Goal: Information Seeking & Learning: Find specific page/section

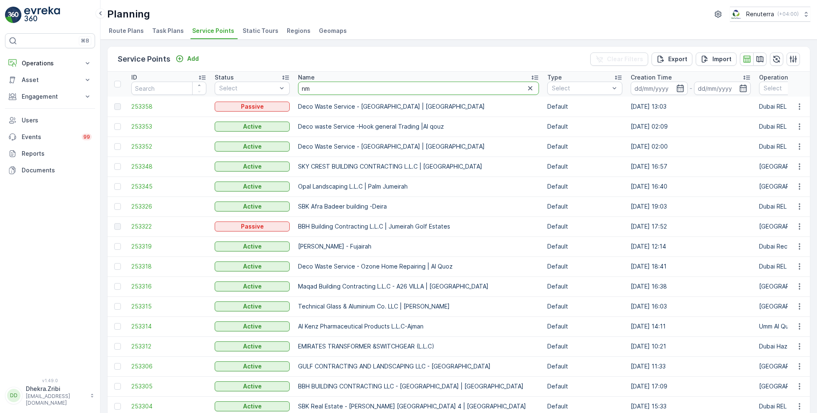
type input "nmc"
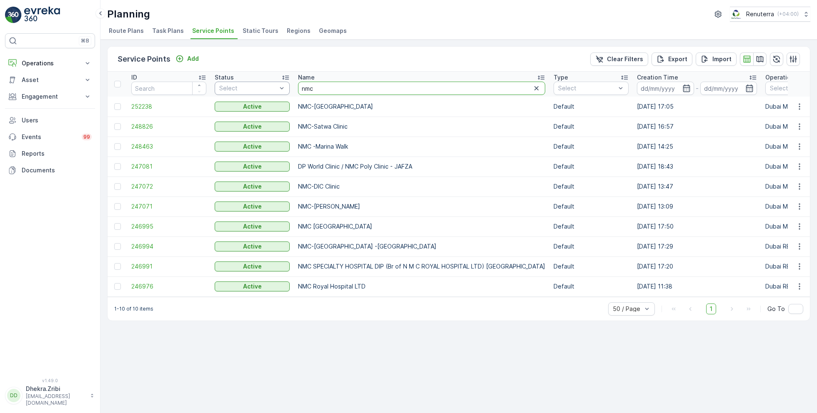
drag, startPoint x: 331, startPoint y: 87, endPoint x: 271, endPoint y: 85, distance: 59.7
type input "New nmc"
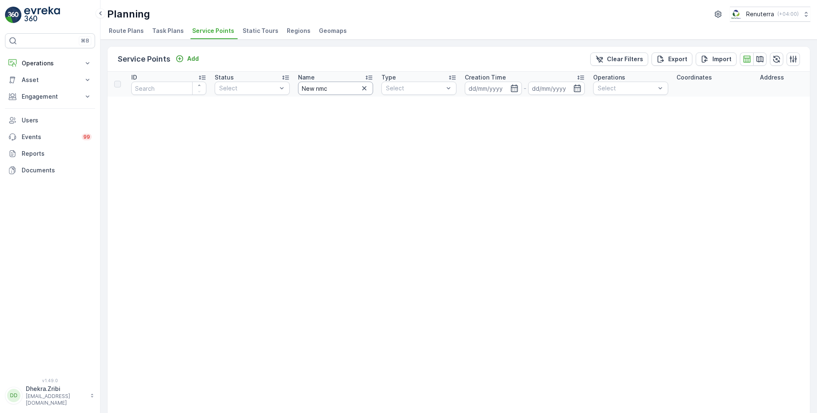
click at [341, 89] on input "New nmc" at bounding box center [335, 88] width 75 height 13
type input "New"
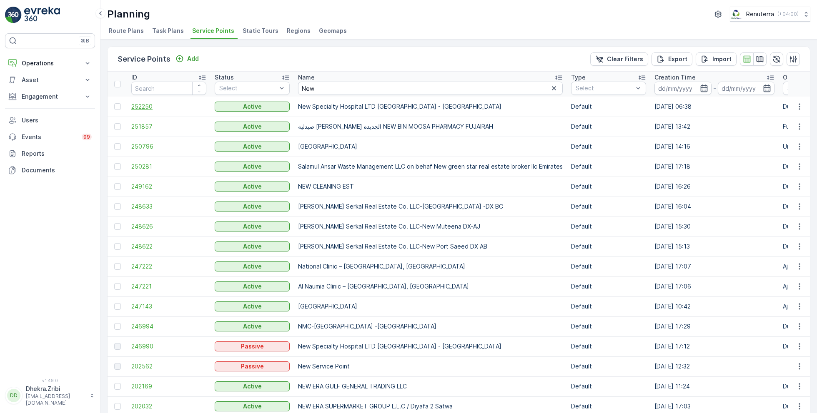
click at [141, 106] on span "252250" at bounding box center [168, 107] width 75 height 8
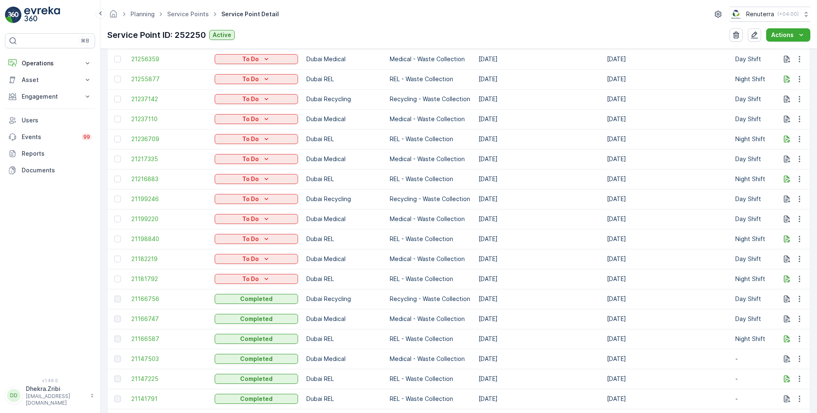
scroll to position [357, 0]
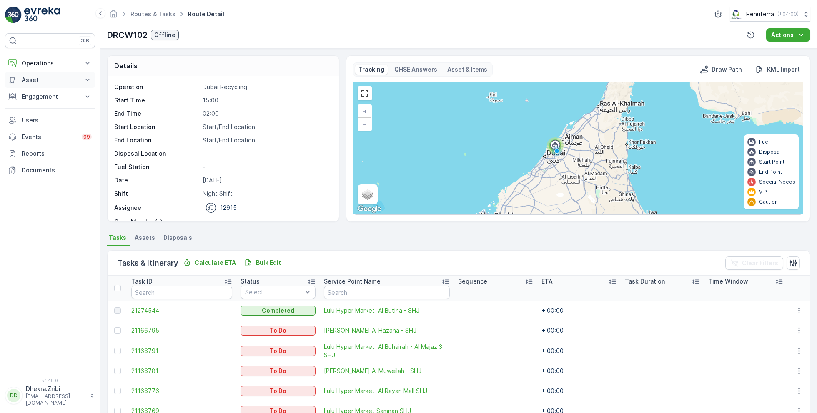
scroll to position [26, 0]
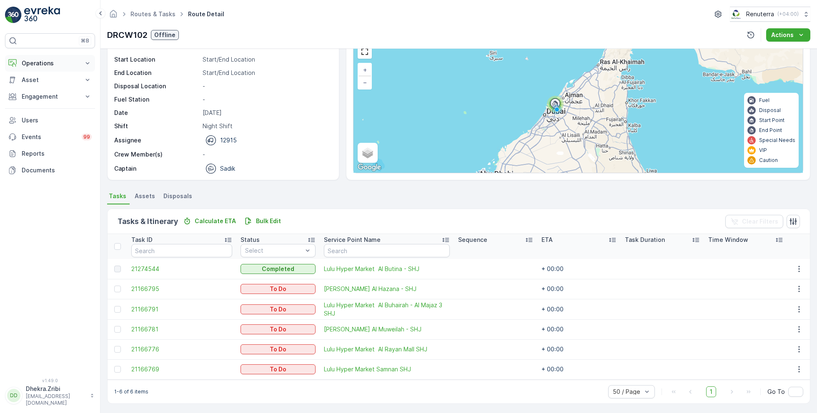
click at [38, 63] on p "Operations" at bounding box center [50, 63] width 57 height 8
click at [35, 88] on p "Planning" at bounding box center [32, 89] width 23 height 8
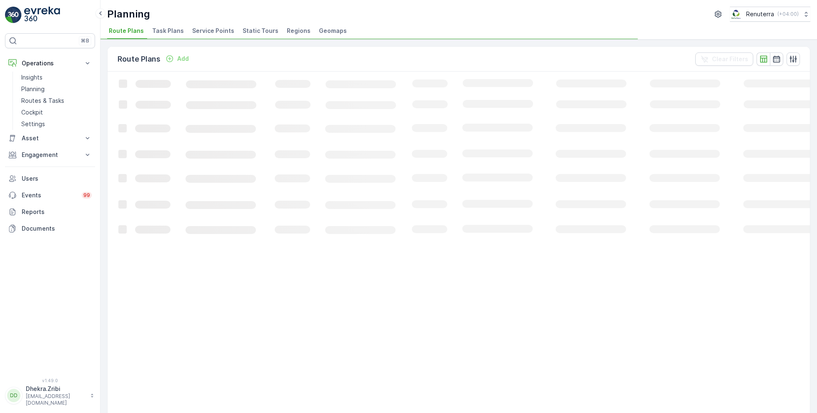
click at [218, 31] on span "Service Points" at bounding box center [213, 31] width 42 height 8
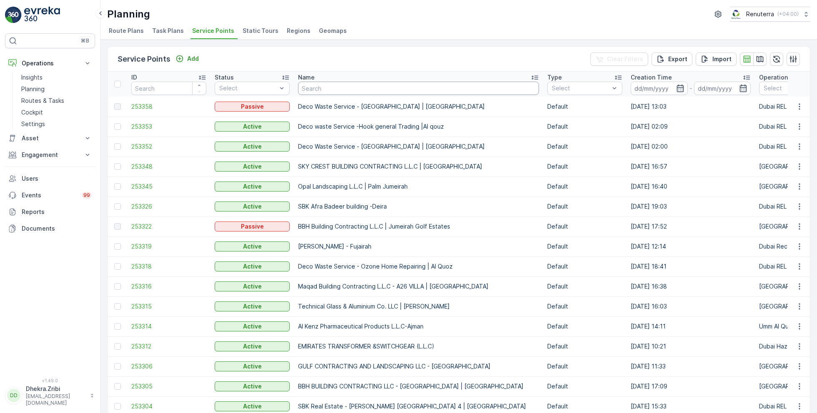
click at [328, 92] on input "text" at bounding box center [418, 88] width 241 height 13
type input "care plus"
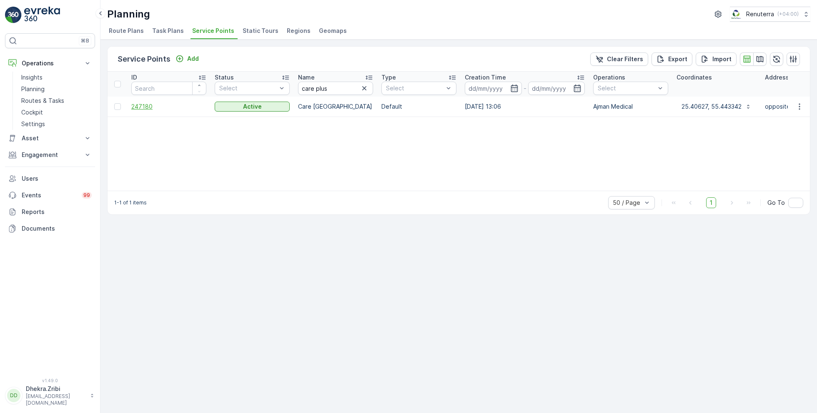
click at [148, 106] on span "247180" at bounding box center [168, 107] width 75 height 8
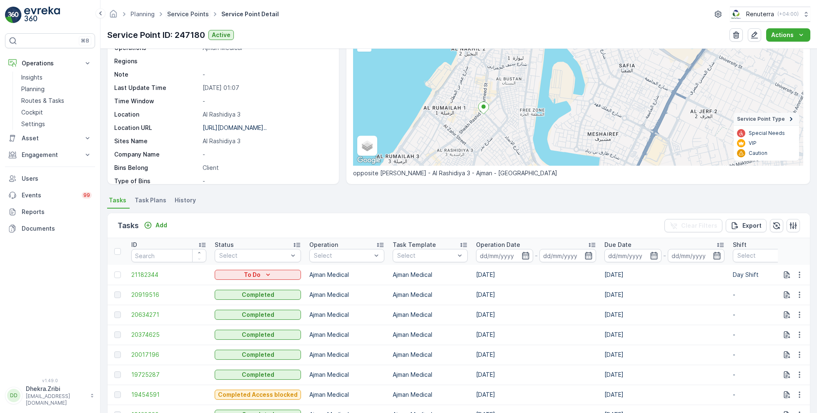
click at [187, 14] on link "Service Points" at bounding box center [188, 13] width 42 height 7
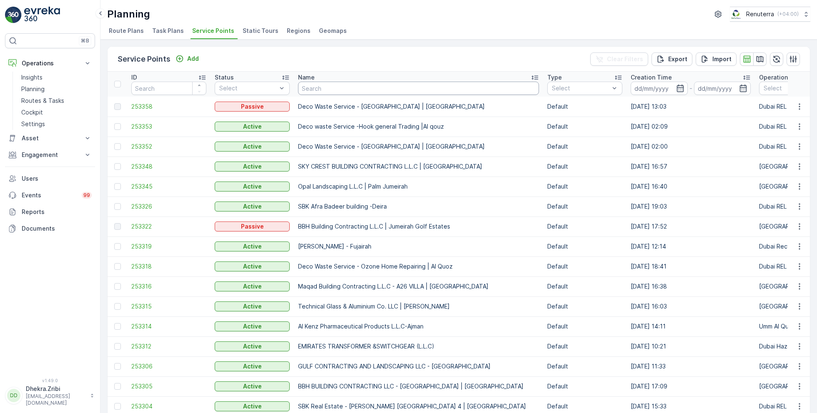
click at [335, 88] on input "text" at bounding box center [418, 88] width 241 height 13
type input "sank"
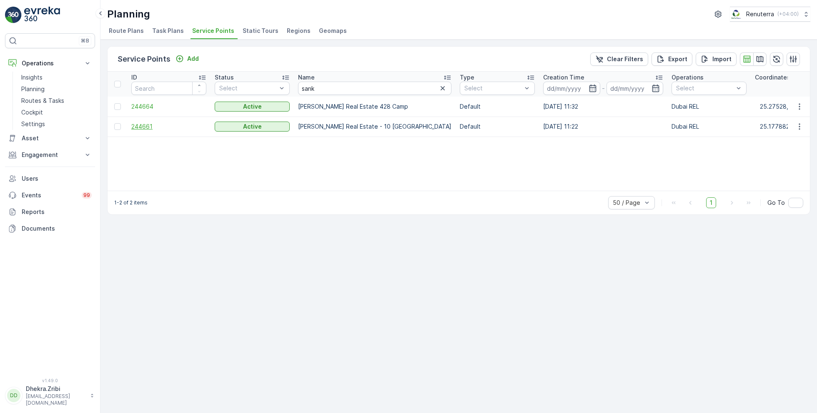
click at [142, 125] on span "244661" at bounding box center [168, 127] width 75 height 8
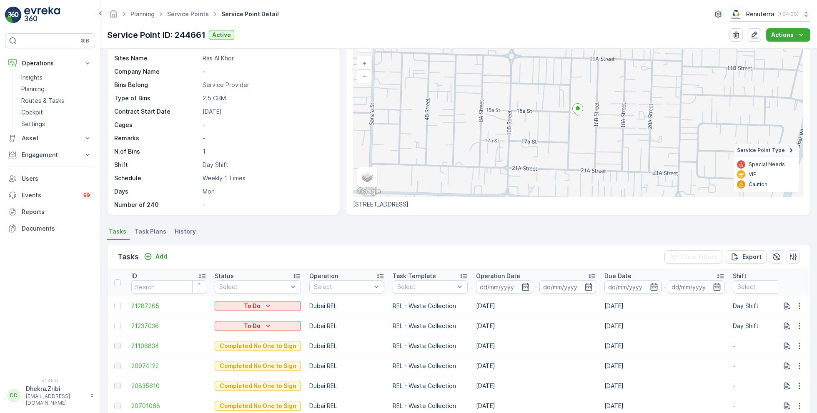
scroll to position [35, 0]
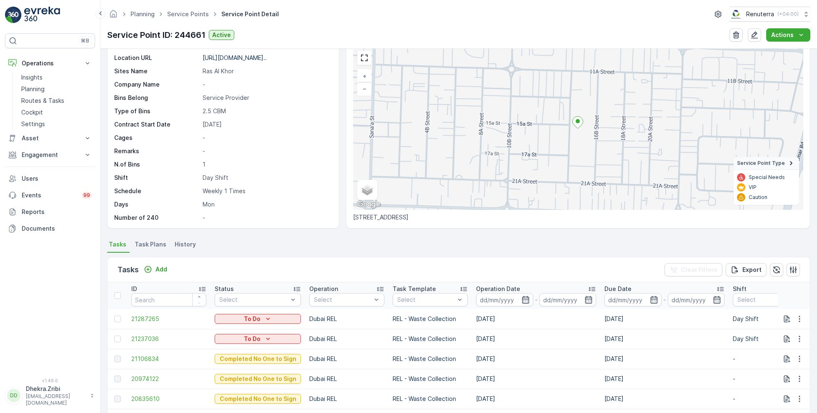
click at [158, 240] on span "Task Plans" at bounding box center [151, 244] width 32 height 8
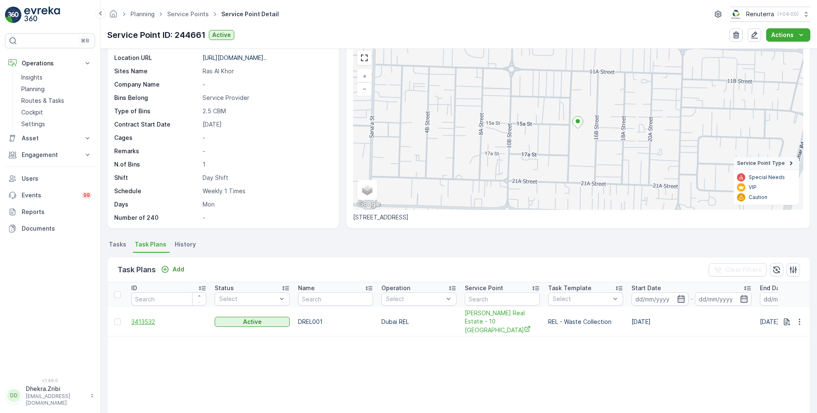
click at [147, 318] on span "3413532" at bounding box center [168, 322] width 75 height 8
